Goal: Task Accomplishment & Management: Manage account settings

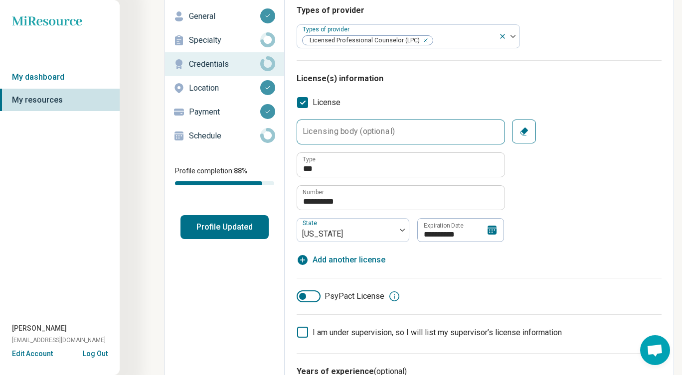
scroll to position [63, 0]
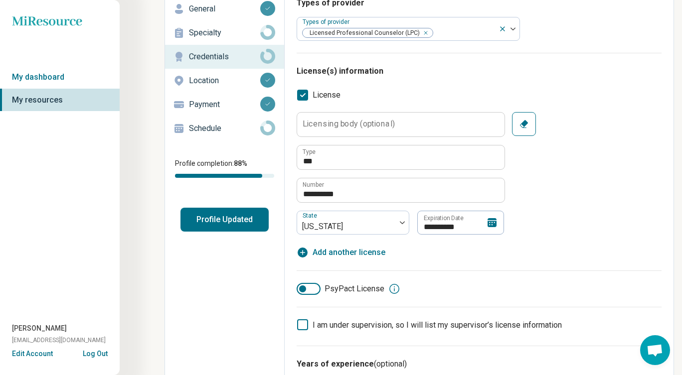
click at [495, 221] on icon at bounding box center [492, 222] width 9 height 9
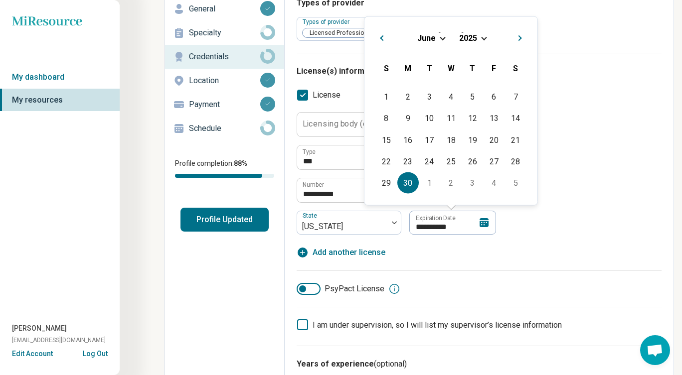
click at [487, 37] on div "[DATE]" at bounding box center [450, 37] width 157 height 10
click at [484, 37] on span "Choose Date" at bounding box center [483, 36] width 5 height 5
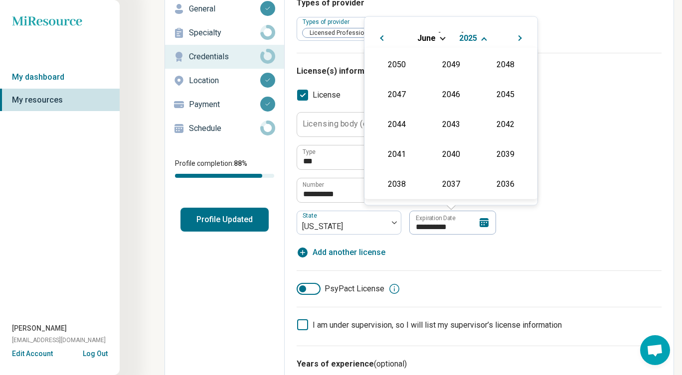
scroll to position [180, 0]
click at [403, 129] on div "2026" at bounding box center [396, 123] width 48 height 18
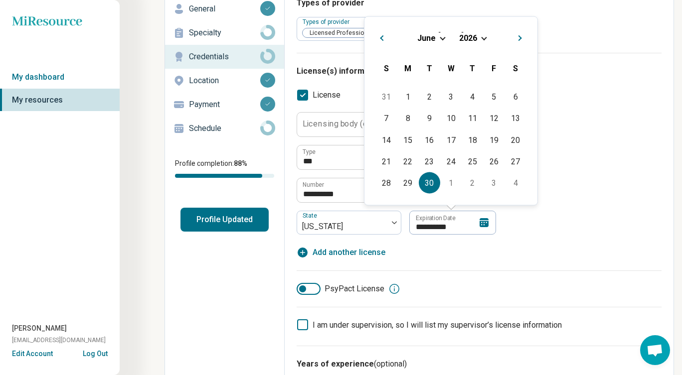
click at [432, 181] on div "30" at bounding box center [429, 182] width 21 height 21
type input "**********"
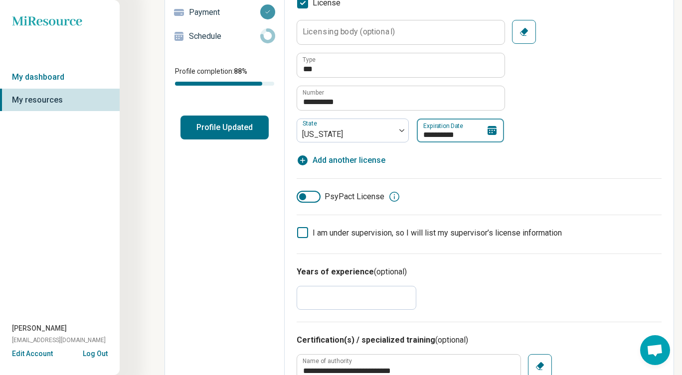
scroll to position [0, 0]
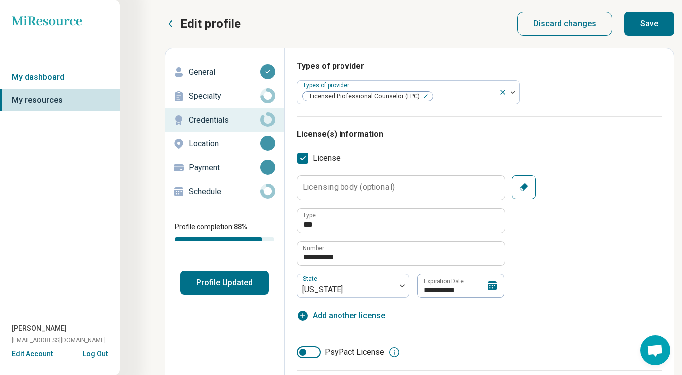
click at [642, 28] on button "Save" at bounding box center [649, 24] width 50 height 24
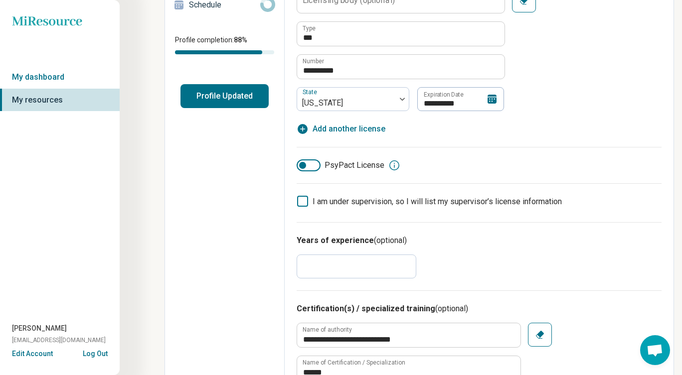
scroll to position [189, 0]
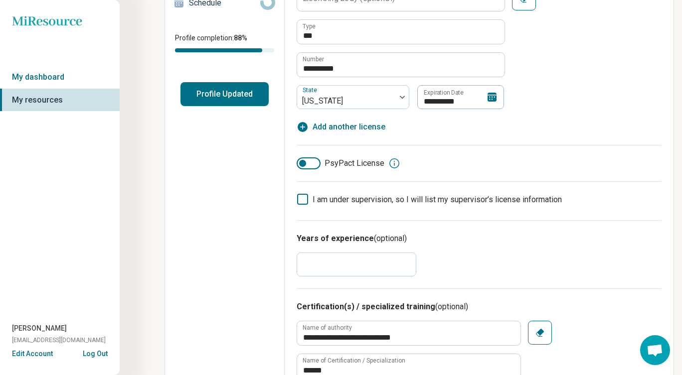
click at [233, 101] on button "Profile Updated" at bounding box center [224, 94] width 88 height 24
type textarea "*"
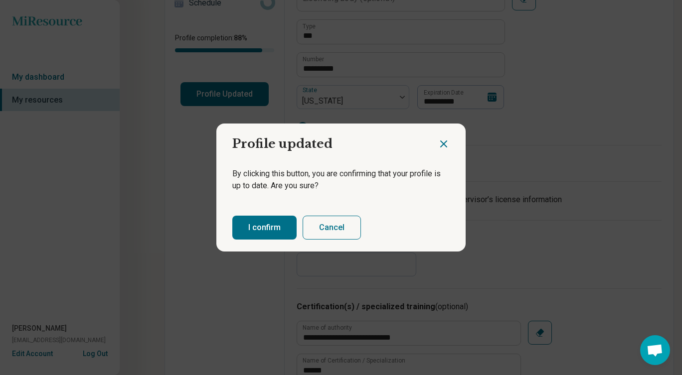
click at [254, 225] on button "I confirm" at bounding box center [264, 228] width 64 height 24
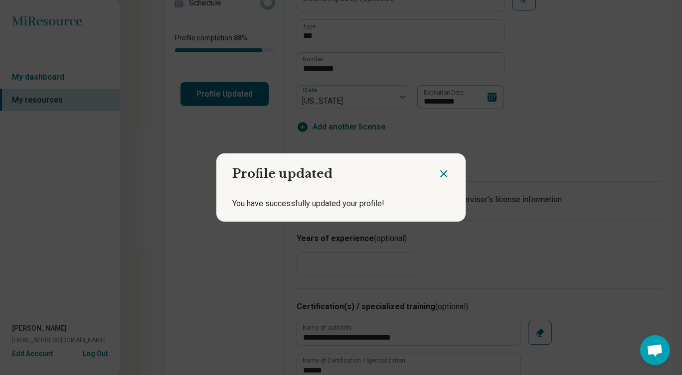
click at [445, 174] on icon "Close dialog" at bounding box center [444, 174] width 6 height 6
